Goal: Information Seeking & Learning: Understand process/instructions

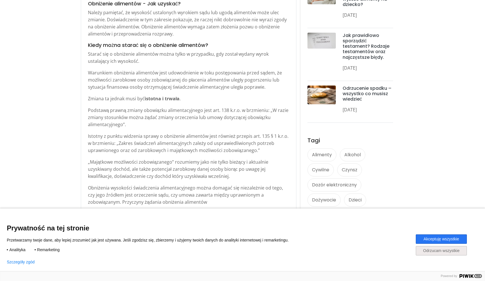
scroll to position [276, 0]
click at [440, 252] on button "Odrzucam wszystkie" at bounding box center [441, 250] width 51 height 9
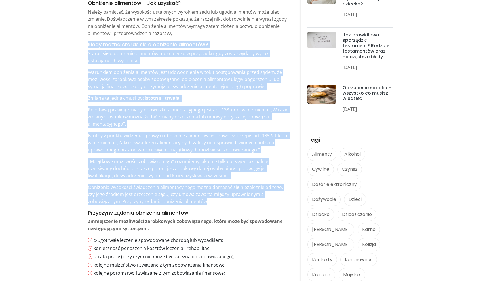
drag, startPoint x: 88, startPoint y: 45, endPoint x: 220, endPoint y: 199, distance: 202.2
copy div "Lorem ipsum dolors ame c adipiscin elitseddo? Eiusmo tem i utlaboree doloremag …"
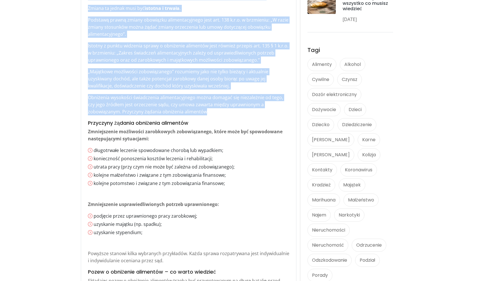
scroll to position [366, 0]
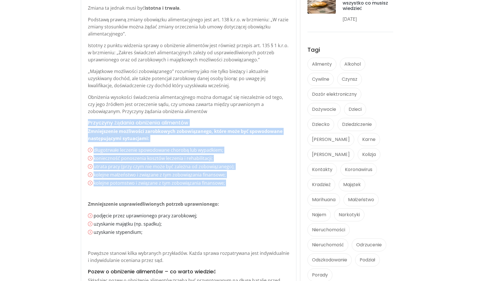
drag, startPoint x: 88, startPoint y: 121, endPoint x: 229, endPoint y: 186, distance: 155.0
click at [229, 186] on div "Obniżenie alimentów - Jak uzyskać? Należy pamiętać, że wysokość ustalonych wyro…" at bounding box center [188, 263] width 201 height 706
copy div "Przyczyny żądania obniżenia alimentów Zmniejszenie możliwości zarobkowych zobow…"
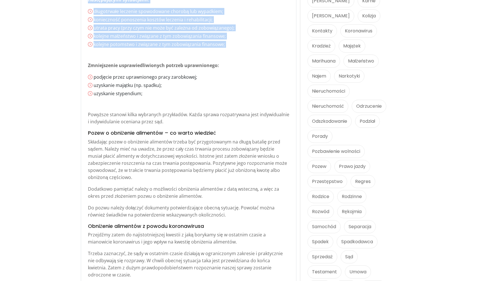
scroll to position [505, 0]
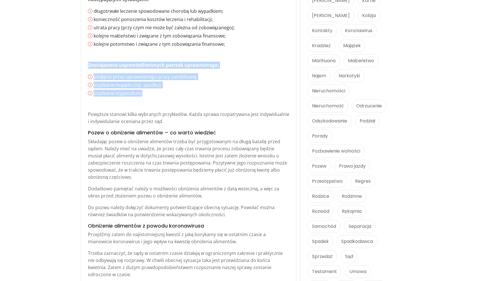
drag, startPoint x: 88, startPoint y: 64, endPoint x: 149, endPoint y: 95, distance: 68.2
click at [149, 95] on div "Obniżenie alimentów - Jak uzyskać? Należy pamiętać, że wysokość ustalonych wyro…" at bounding box center [188, 124] width 201 height 706
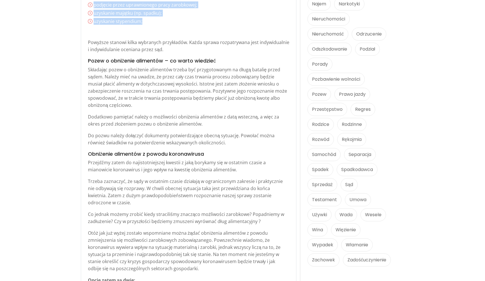
scroll to position [578, 0]
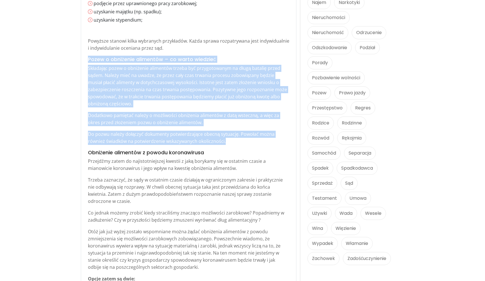
drag, startPoint x: 88, startPoint y: 58, endPoint x: 232, endPoint y: 142, distance: 166.8
click at [232, 142] on div "Obniżenie alimentów - Jak uzyskać? Należy pamiętać, że wysokość ustalonych wyro…" at bounding box center [188, 51] width 201 height 706
copy div "Pozew o obniżenie alimentów – co warto wiedzieć Składając pozew o obniżenie ali…"
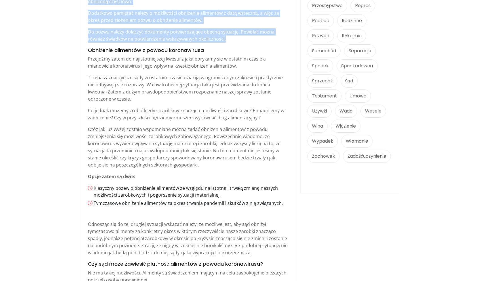
scroll to position [681, 0]
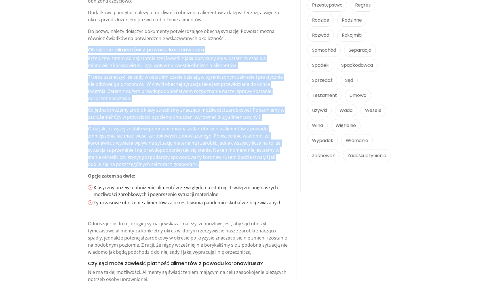
drag, startPoint x: 88, startPoint y: 50, endPoint x: 188, endPoint y: 163, distance: 151.2
copy div "Loremipsu dolorsita c adipis elitseddoeiu Temporinc utlab et doloremagnaaliqu e…"
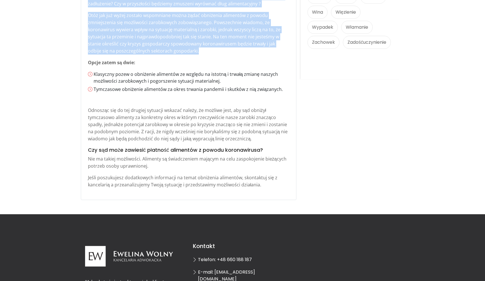
scroll to position [794, 0]
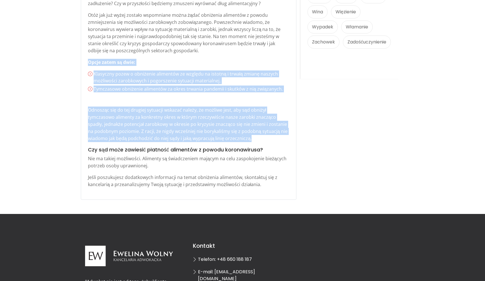
drag, startPoint x: 89, startPoint y: 60, endPoint x: 258, endPoint y: 138, distance: 186.4
copy div "Opcje zatem są dwie: Klasyczny pozew o obniżenie alimentów ze względu na istotn…"
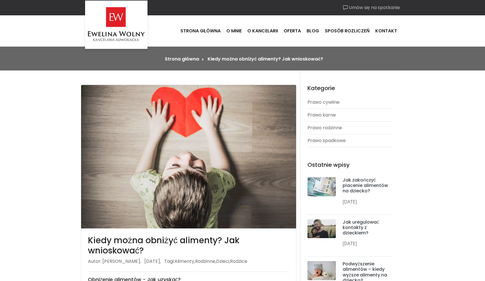
scroll to position [0, 0]
